Goal: Task Accomplishment & Management: Use online tool/utility

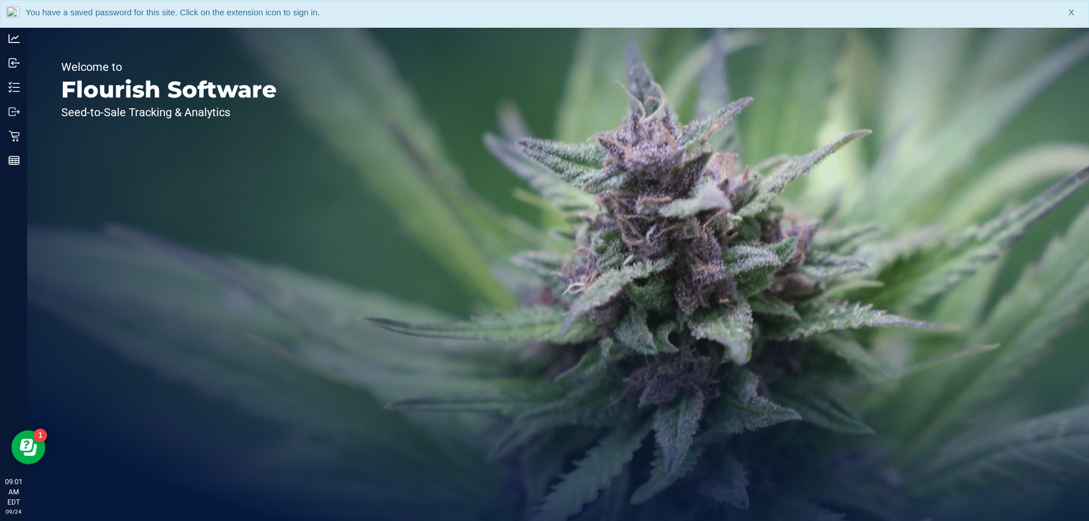
click at [1074, 14] on div "You have a saved password for this site. Click on the extension icon to sign in…" at bounding box center [544, 14] width 1089 height 28
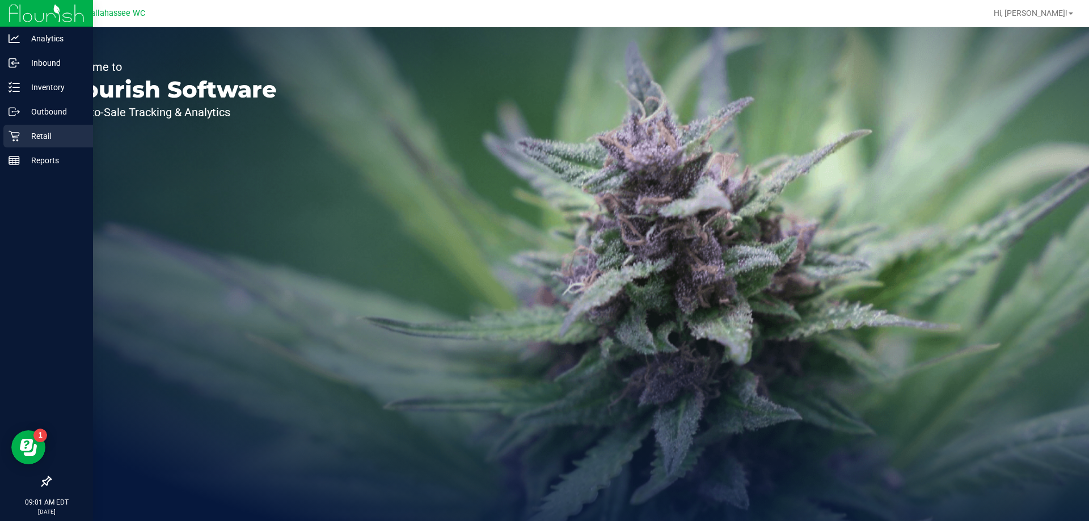
click at [11, 141] on icon at bounding box center [14, 135] width 11 height 11
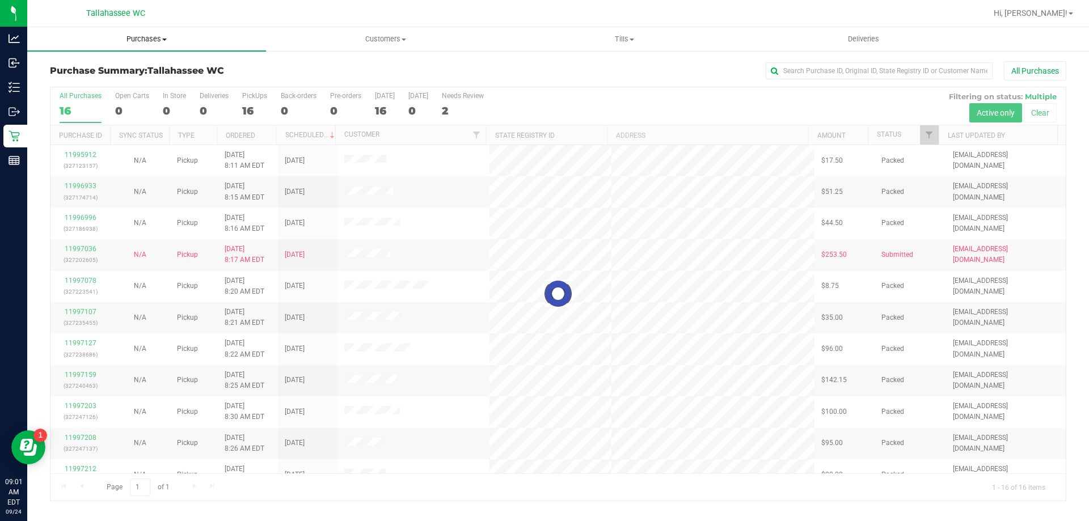
click at [153, 37] on span "Purchases" at bounding box center [146, 39] width 239 height 10
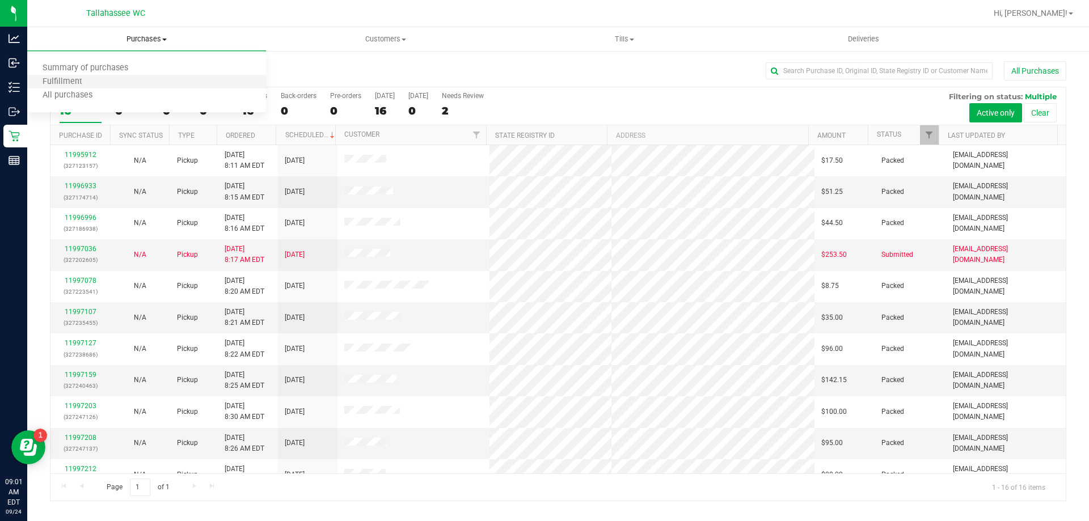
click at [173, 82] on li "Fulfillment" at bounding box center [146, 82] width 239 height 14
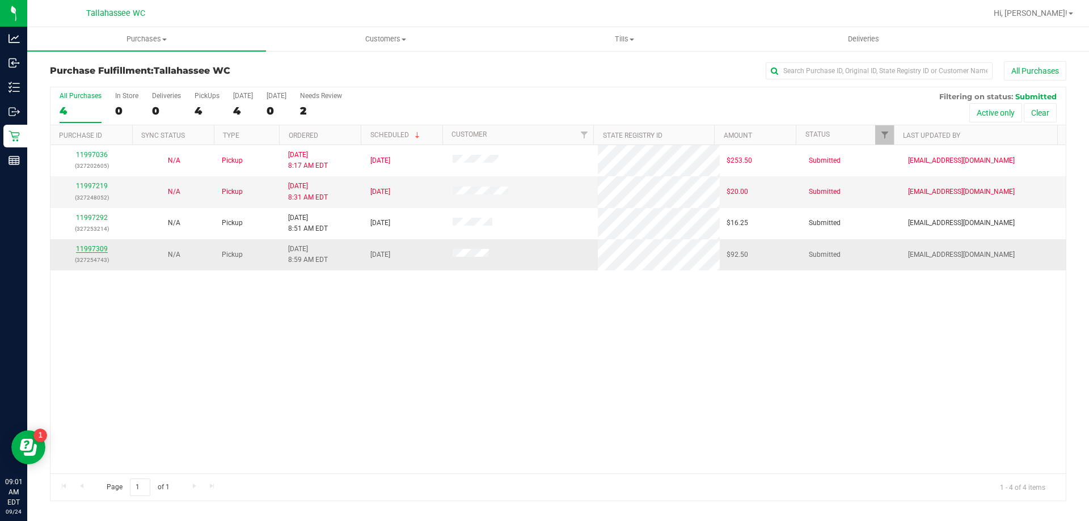
click at [91, 247] on link "11997309" at bounding box center [92, 249] width 32 height 8
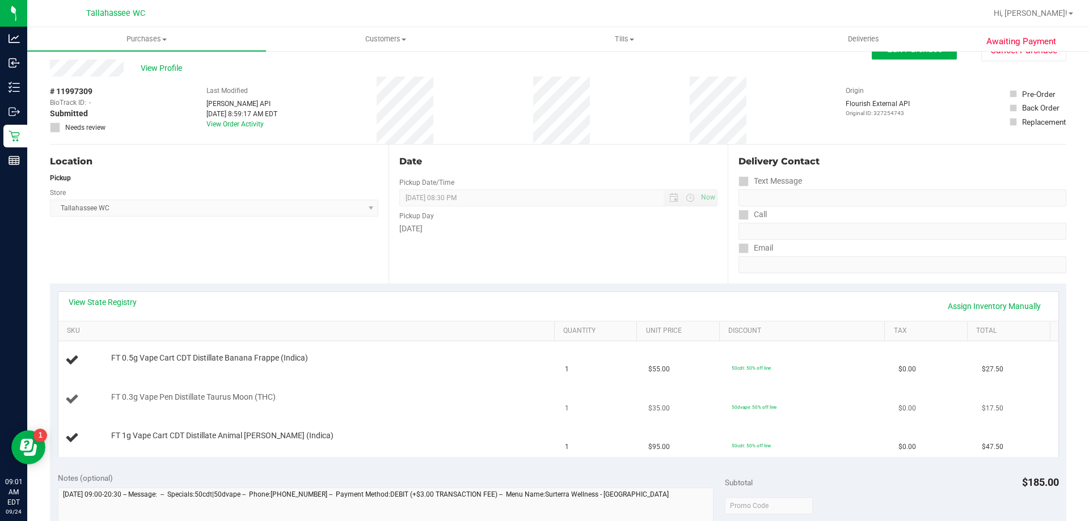
scroll to position [57, 0]
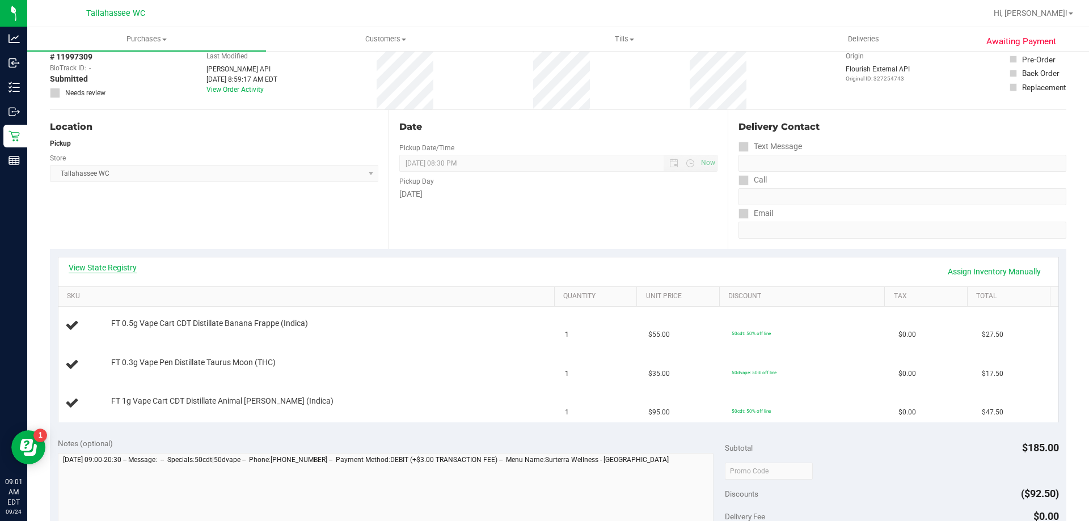
click at [112, 270] on link "View State Registry" at bounding box center [103, 267] width 68 height 11
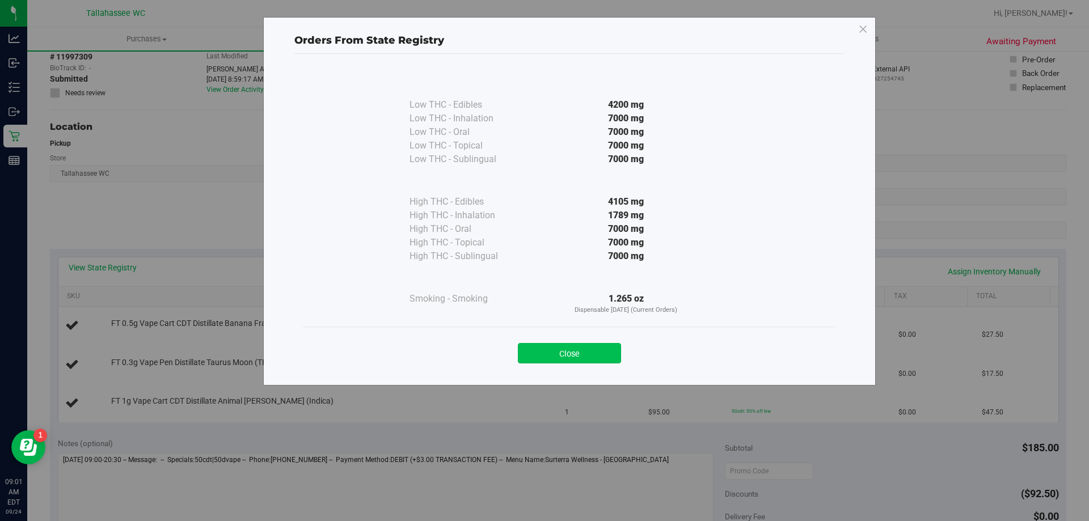
click at [570, 352] on button "Close" at bounding box center [569, 353] width 103 height 20
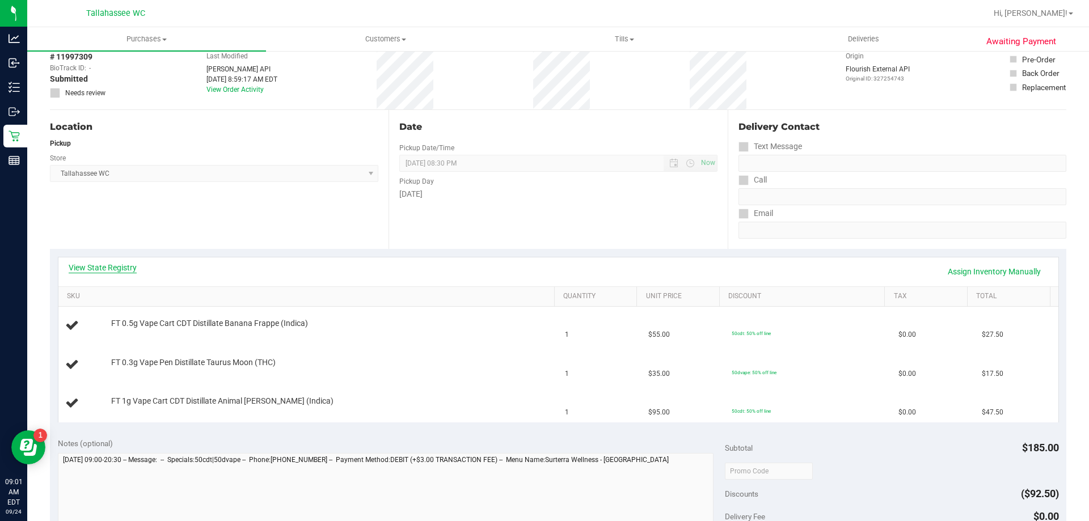
click at [105, 266] on link "View State Registry" at bounding box center [103, 267] width 68 height 11
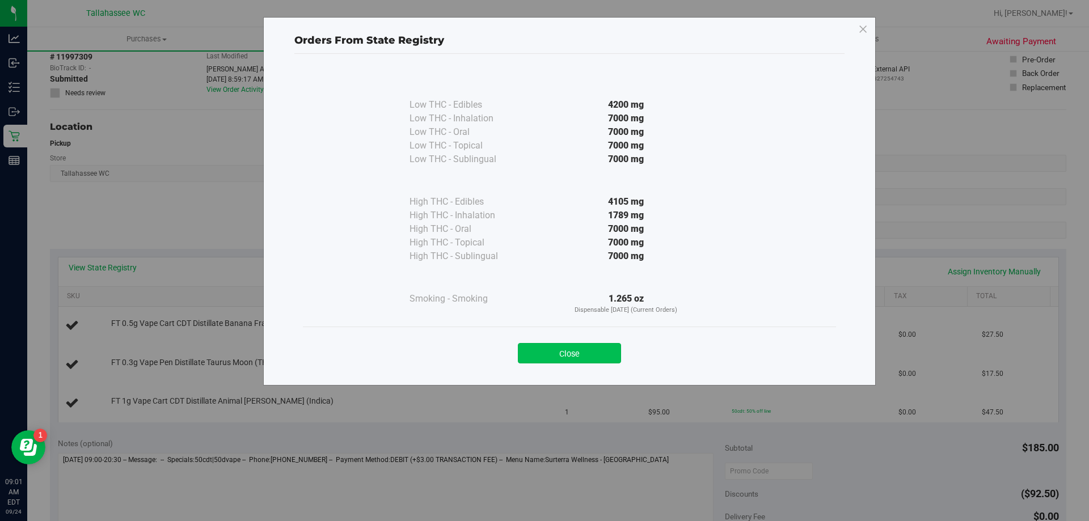
click at [563, 357] on button "Close" at bounding box center [569, 353] width 103 height 20
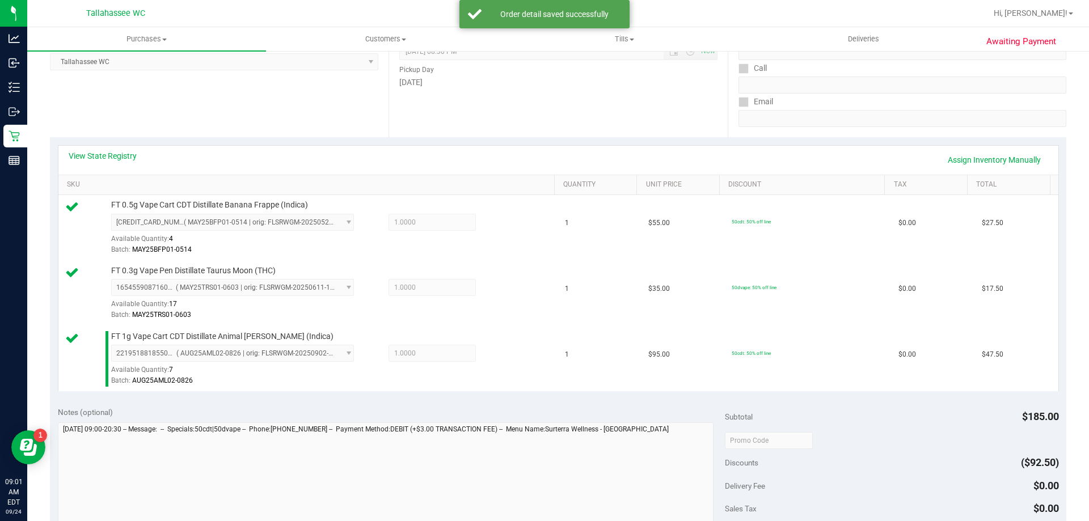
scroll to position [283, 0]
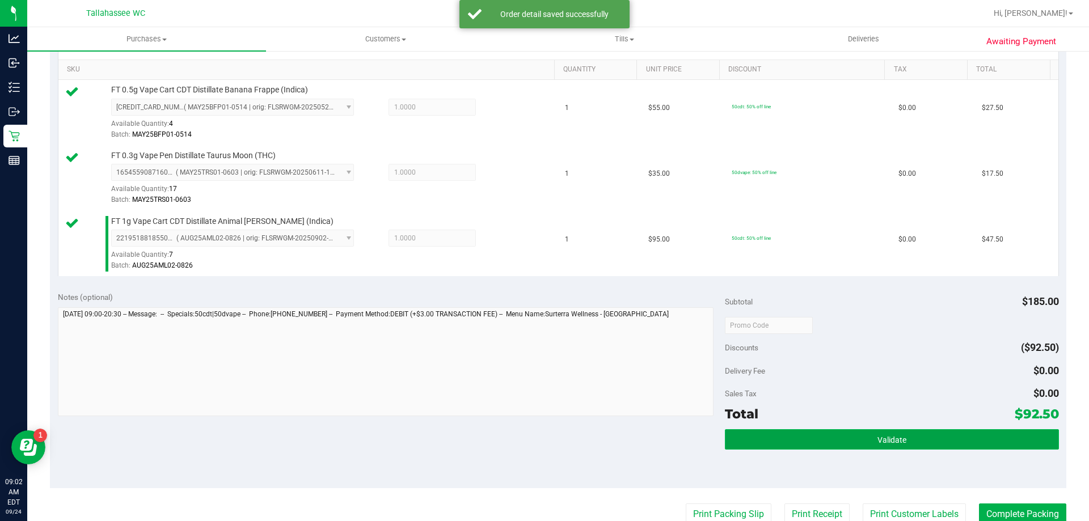
click at [767, 436] on button "Validate" at bounding box center [891, 439] width 333 height 20
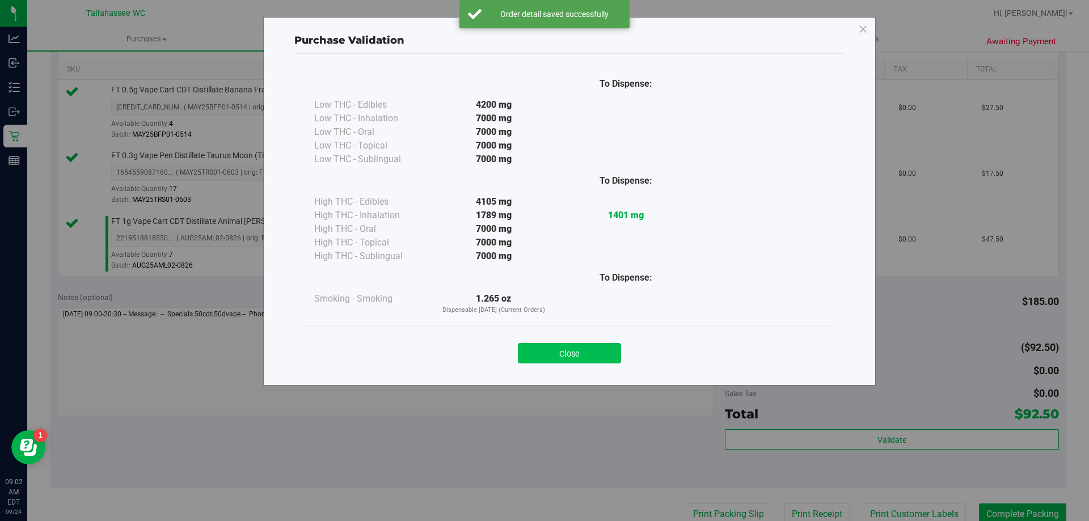
click at [592, 359] on button "Close" at bounding box center [569, 353] width 103 height 20
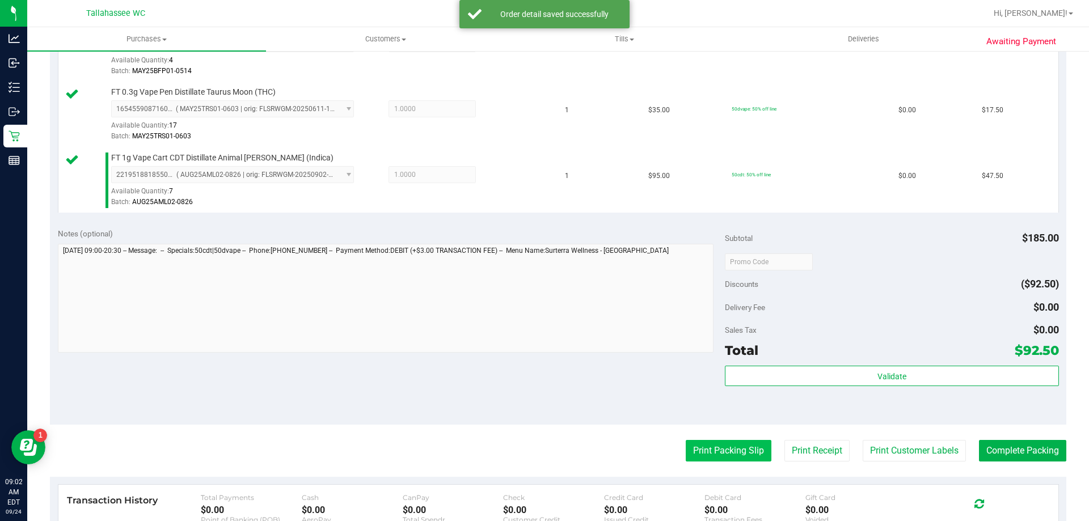
scroll to position [397, 0]
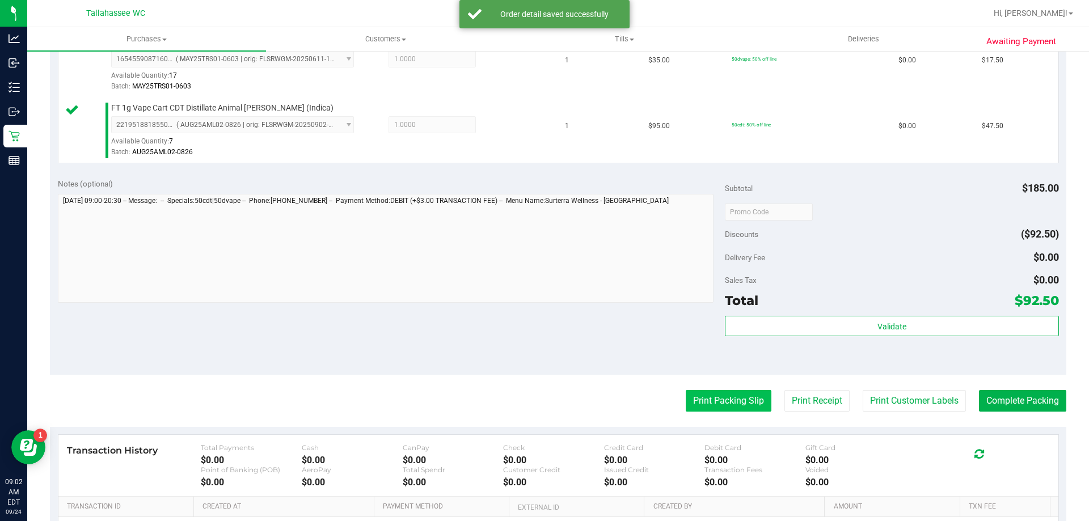
click at [705, 400] on button "Print Packing Slip" at bounding box center [728, 401] width 86 height 22
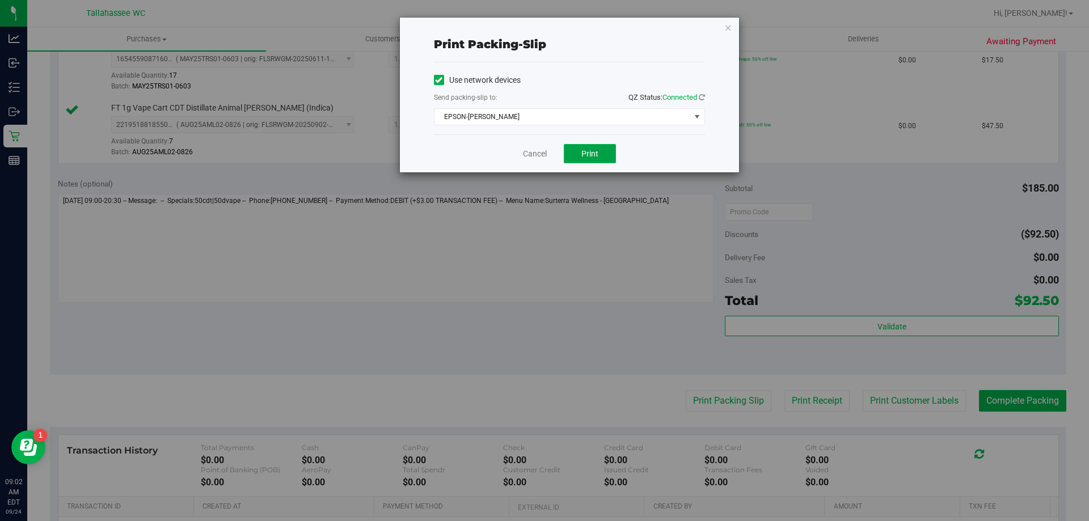
click at [597, 147] on button "Print" at bounding box center [590, 153] width 52 height 19
click at [538, 156] on link "Cancel" at bounding box center [535, 154] width 24 height 12
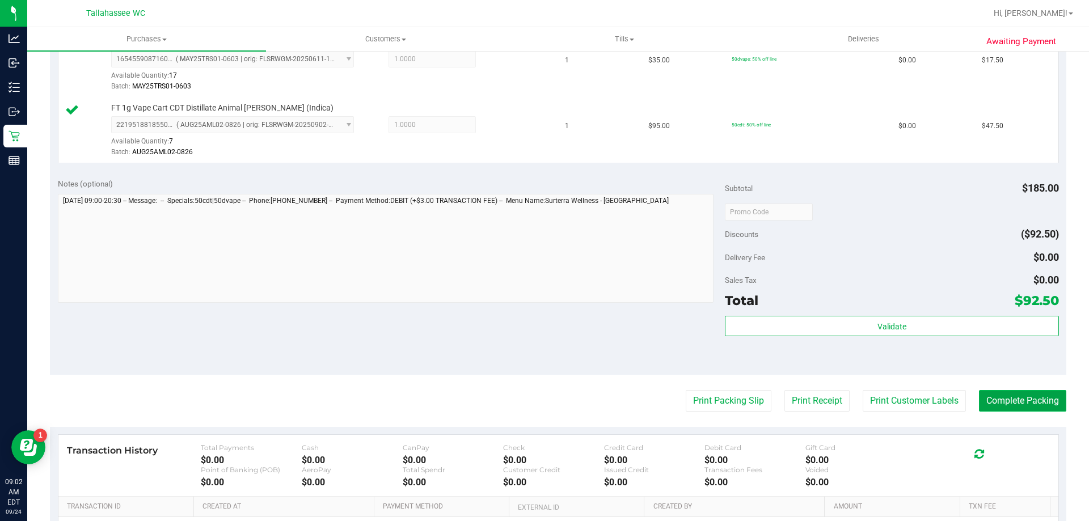
click at [983, 396] on button "Complete Packing" at bounding box center [1022, 401] width 87 height 22
